Goal: Register for event/course

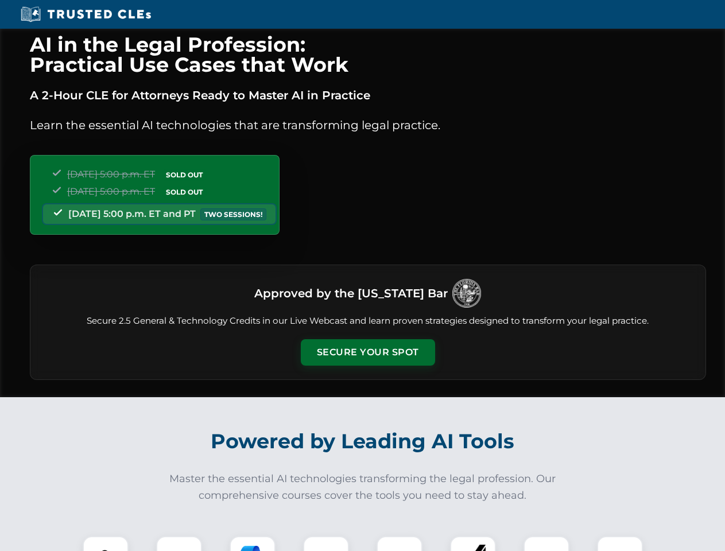
click at [367, 352] on button "Secure Your Spot" at bounding box center [368, 352] width 134 height 26
click at [106, 544] on img at bounding box center [105, 558] width 33 height 33
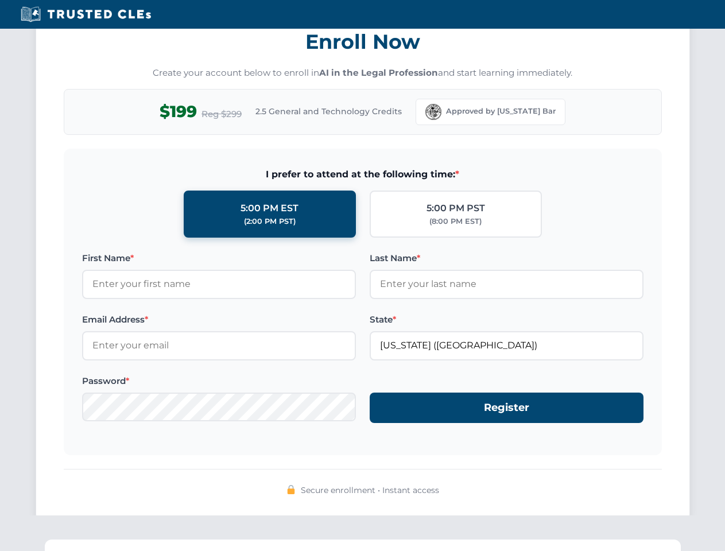
scroll to position [1127, 0]
